Goal: Obtain resource: Obtain resource

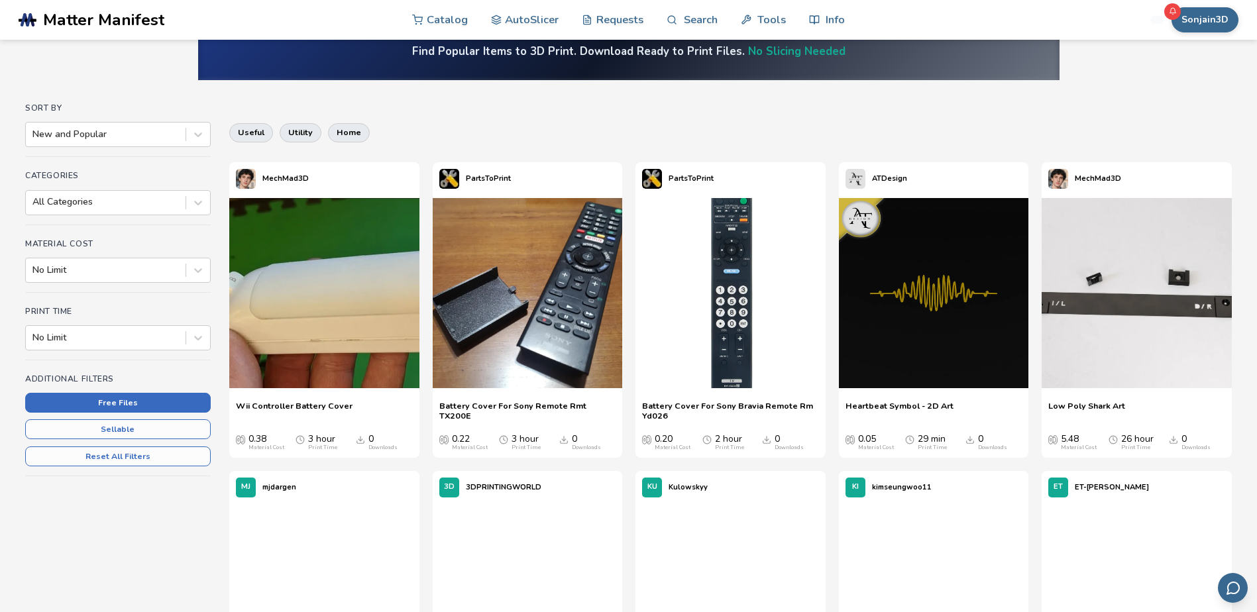
scroll to position [66, 0]
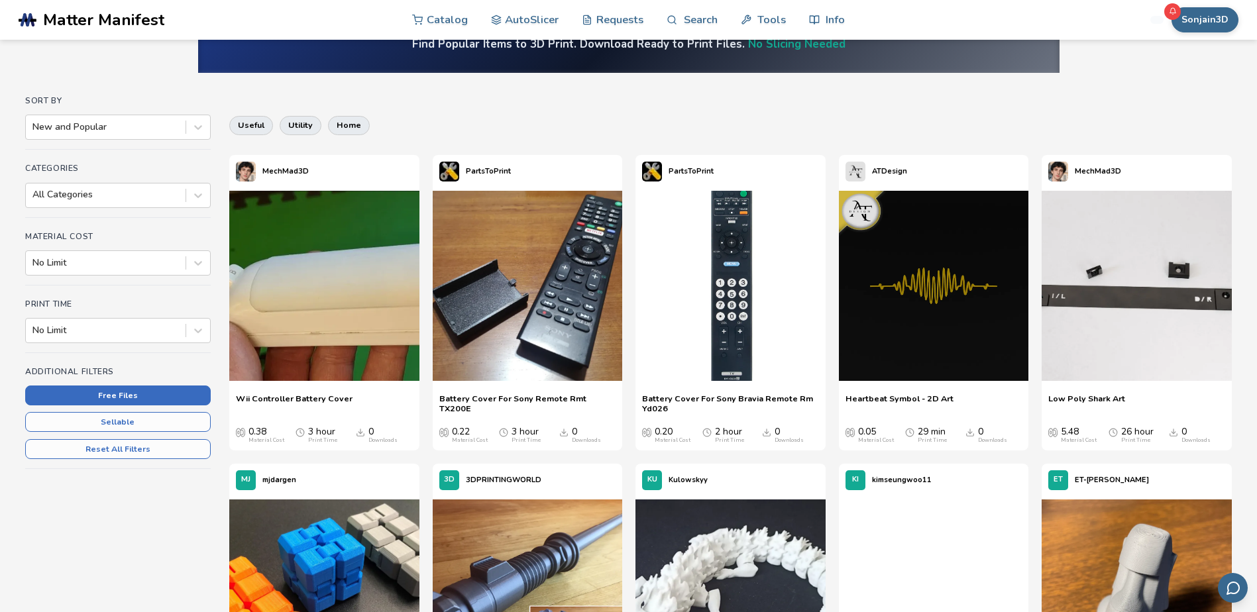
click at [149, 396] on button "Free Files" at bounding box center [118, 396] width 186 height 20
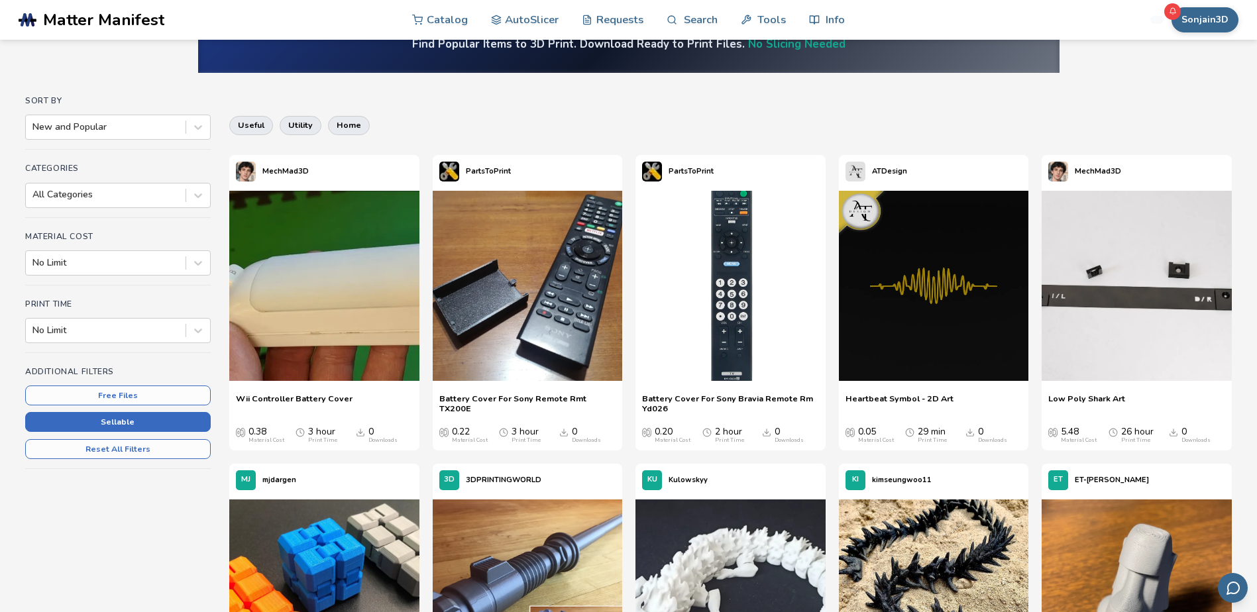
click at [122, 422] on button "Sellable" at bounding box center [118, 422] width 186 height 20
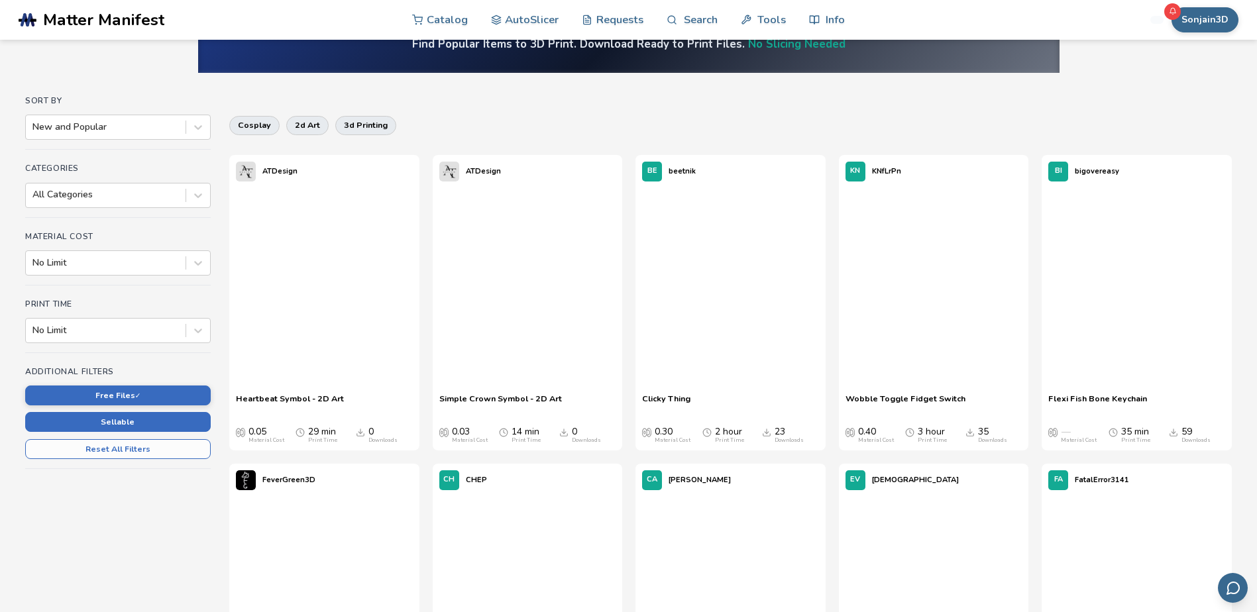
click at [132, 419] on button "Sellable" at bounding box center [118, 422] width 186 height 20
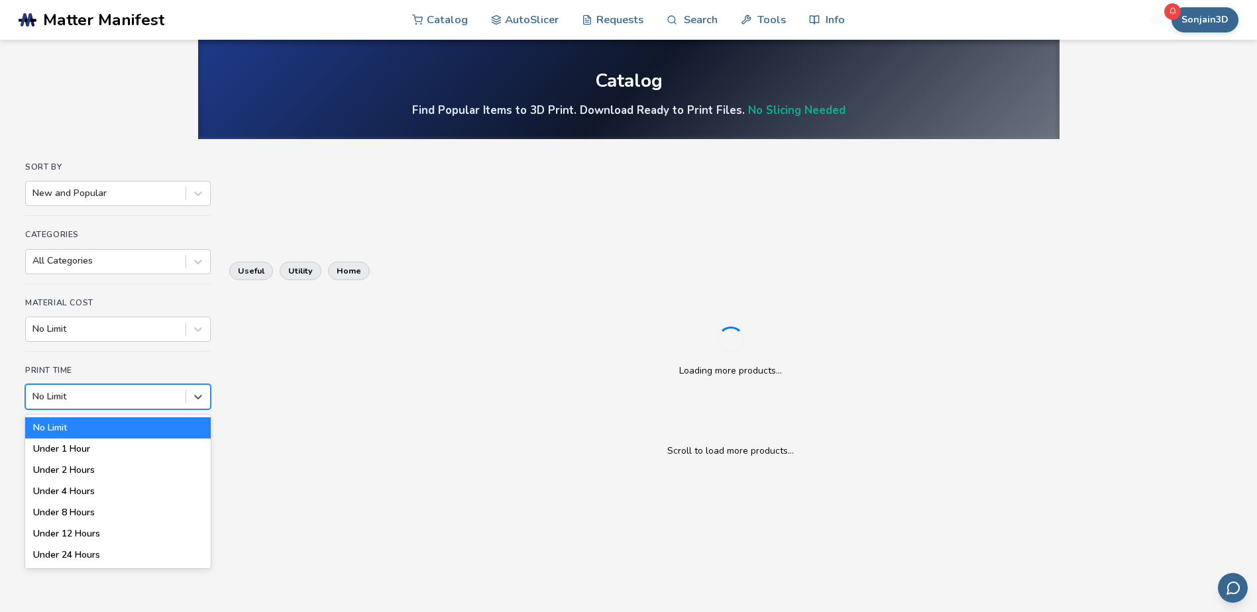
click at [166, 390] on div at bounding box center [105, 396] width 146 height 13
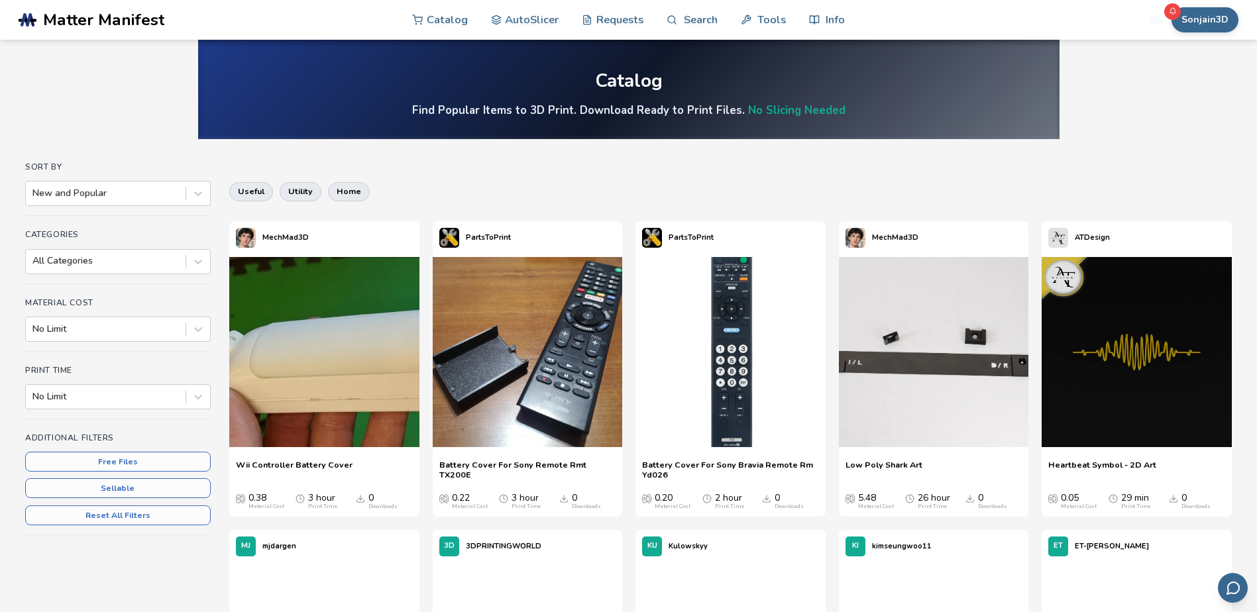
click at [192, 353] on div "Sort By New and Popular Categories All Categories Material Cost No Limit Print …" at bounding box center [118, 360] width 186 height 396
click at [126, 462] on button "Free Files" at bounding box center [118, 462] width 186 height 20
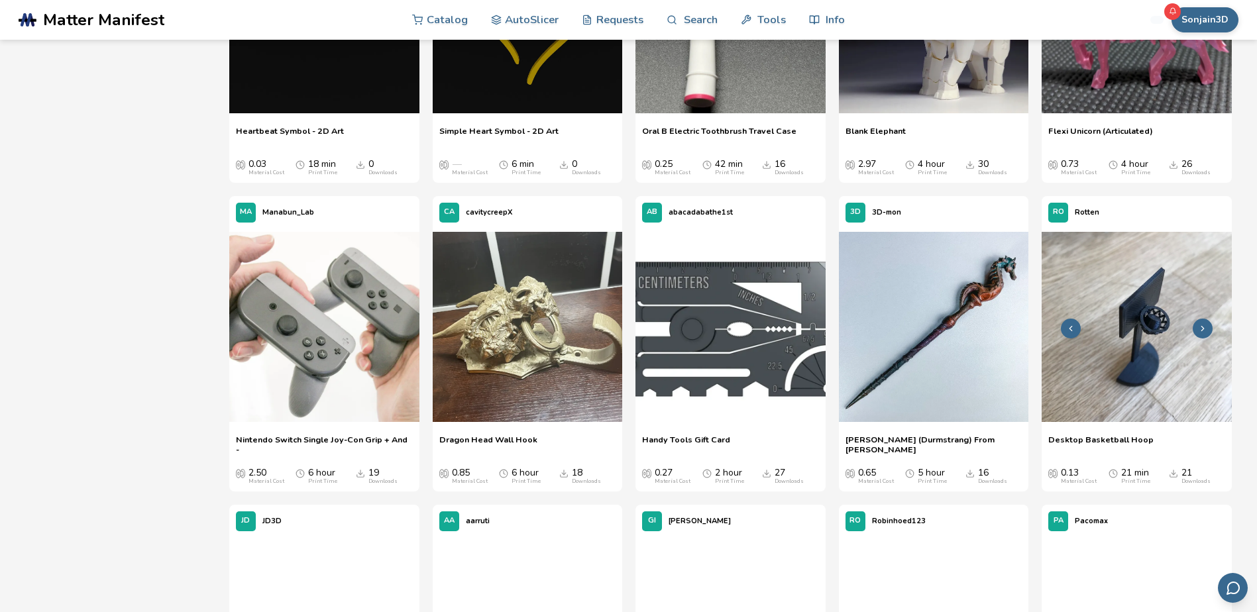
scroll to position [2386, 0]
